Goal: Information Seeking & Learning: Learn about a topic

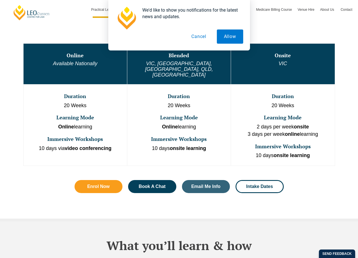
click at [198, 35] on button "Cancel" at bounding box center [198, 37] width 29 height 14
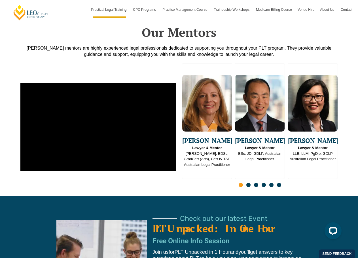
scroll to position [1419, 0]
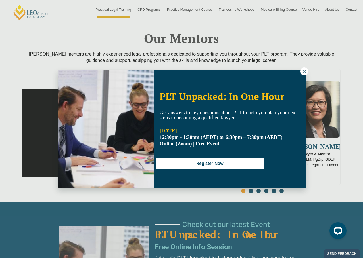
click at [304, 70] on icon at bounding box center [303, 71] width 5 height 5
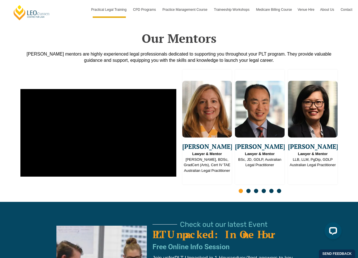
click at [249, 189] on span "Go to slide 2" at bounding box center [249, 191] width 4 height 4
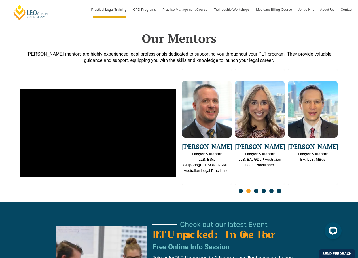
click at [257, 189] on span "Go to slide 3" at bounding box center [256, 191] width 4 height 4
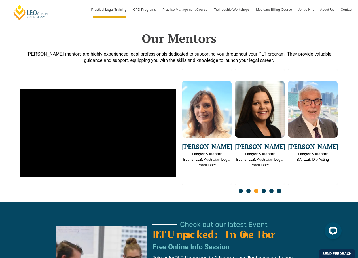
click at [247, 189] on span "Go to slide 2" at bounding box center [249, 191] width 4 height 4
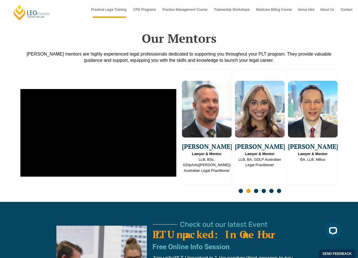
click at [256, 189] on span "Go to slide 3" at bounding box center [256, 191] width 4 height 4
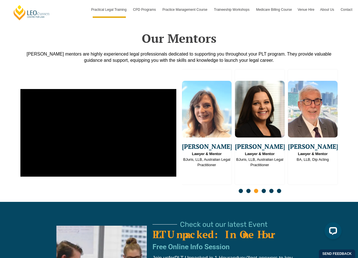
click at [263, 189] on span "Go to slide 4" at bounding box center [264, 191] width 4 height 4
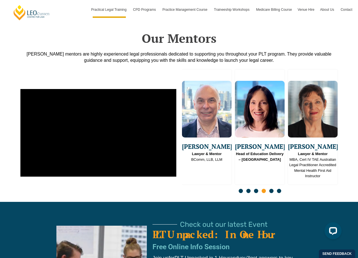
click at [270, 189] on span "Go to slide 5" at bounding box center [272, 191] width 4 height 4
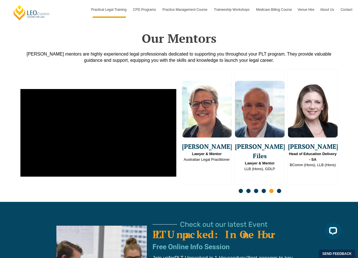
click at [280, 189] on span "Go to slide 6" at bounding box center [279, 191] width 4 height 4
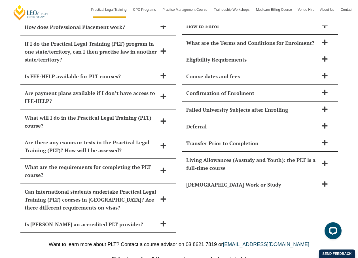
scroll to position [2583, 0]
